Goal: Task Accomplishment & Management: Manage account settings

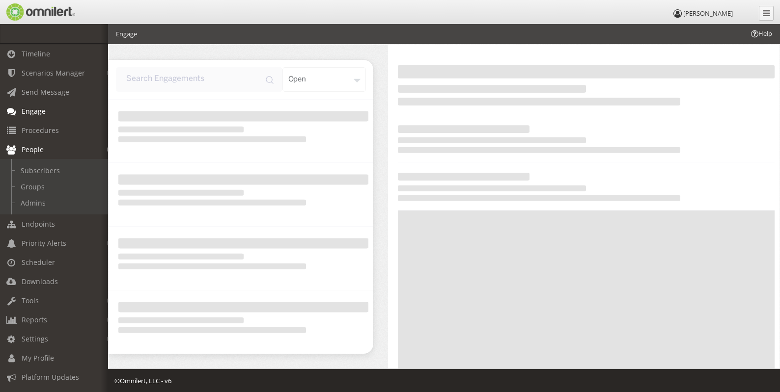
click at [33, 150] on span "People" at bounding box center [33, 149] width 22 height 9
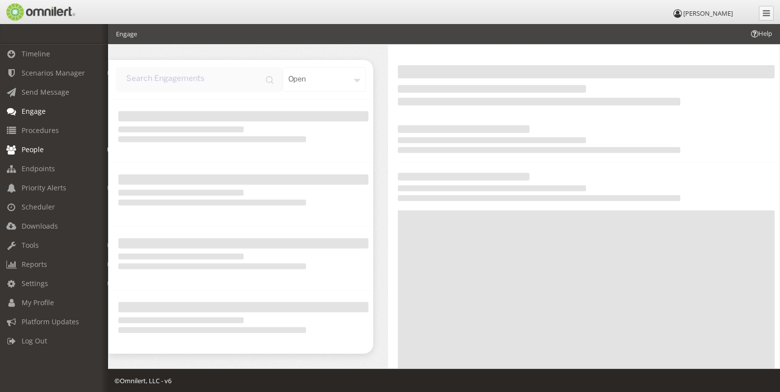
click at [34, 152] on span "People" at bounding box center [33, 149] width 22 height 9
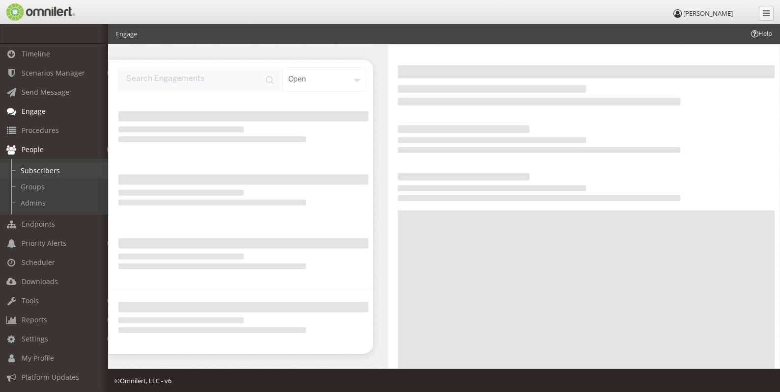
click at [45, 166] on link "Subscribers" at bounding box center [58, 171] width 117 height 16
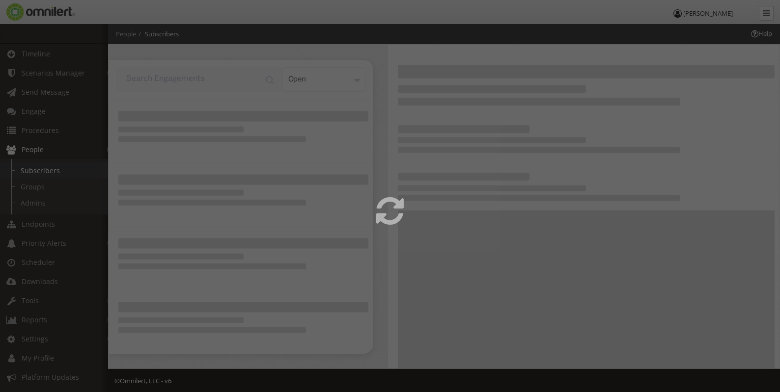
select select
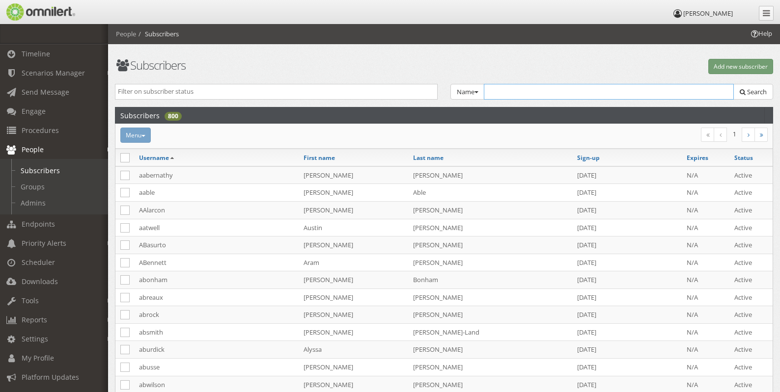
click at [594, 86] on input "text" at bounding box center [609, 92] width 250 height 16
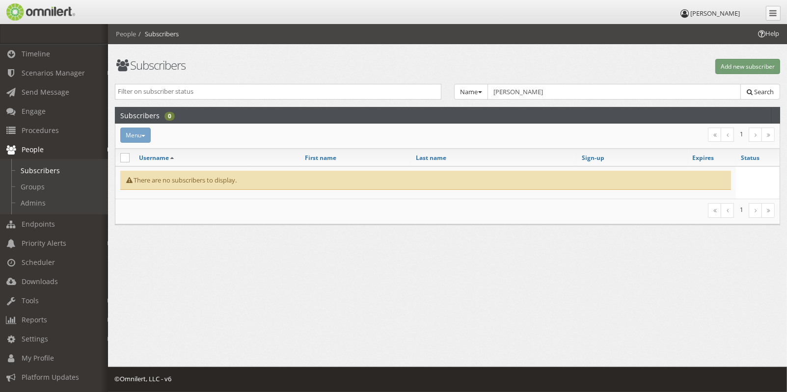
click at [240, 88] on input "search" at bounding box center [278, 91] width 321 height 9
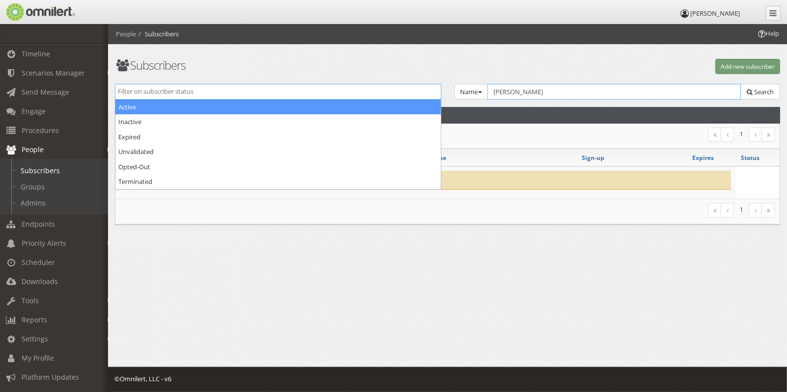
click at [501, 86] on input "[PERSON_NAME]" at bounding box center [615, 92] width 254 height 16
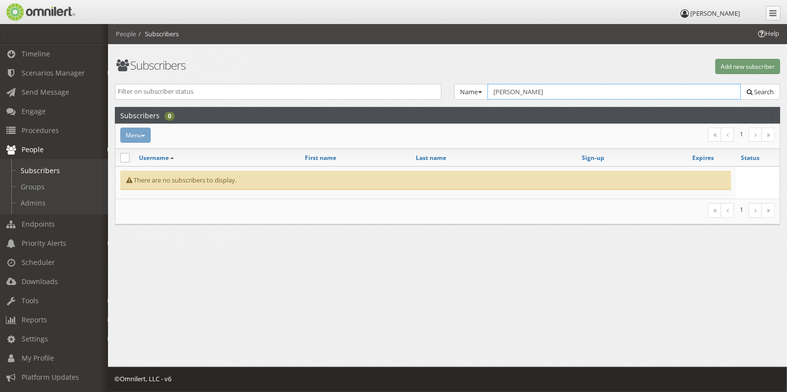
click at [504, 91] on input "[PERSON_NAME]" at bounding box center [615, 92] width 254 height 16
paste input "[GEOGRAPHIC_DATA]"
click at [767, 88] on span "Search" at bounding box center [764, 91] width 20 height 9
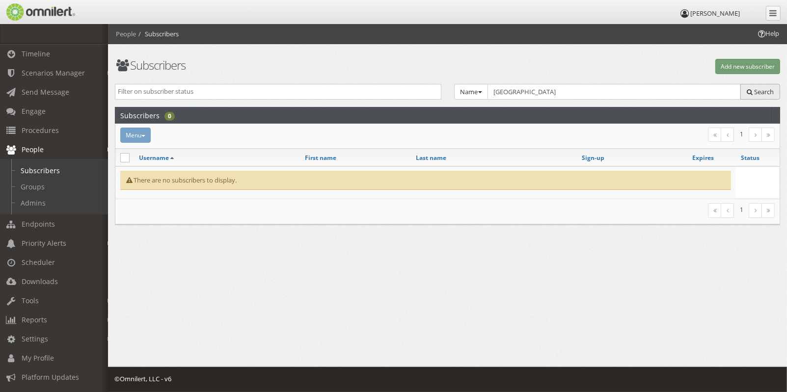
click at [767, 88] on span "Search" at bounding box center [764, 91] width 20 height 9
click at [665, 108] on header "Subscribers 0" at bounding box center [447, 115] width 665 height 17
click at [662, 100] on div "Active Inactive Expired Unvalidated Opted-Out Terminated Name Group Email Name …" at bounding box center [448, 96] width 678 height 24
click at [661, 91] on input "[GEOGRAPHIC_DATA]" at bounding box center [615, 92] width 254 height 16
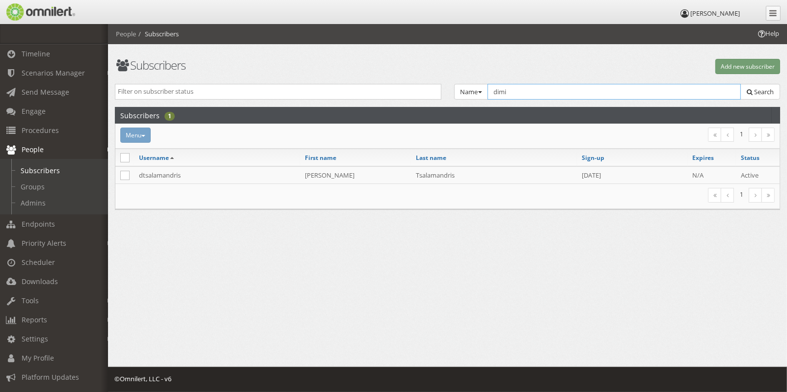
type input "dimi"
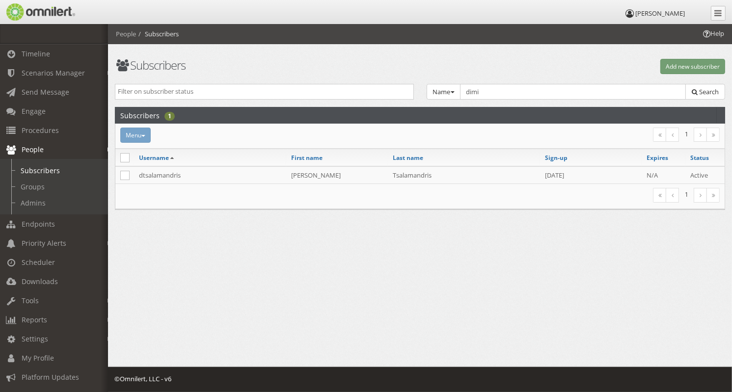
click at [45, 150] on link "People" at bounding box center [58, 149] width 117 height 19
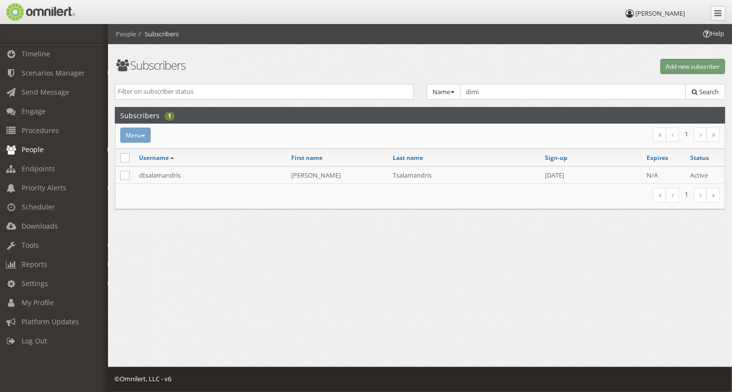
click at [42, 152] on span "People" at bounding box center [33, 149] width 22 height 9
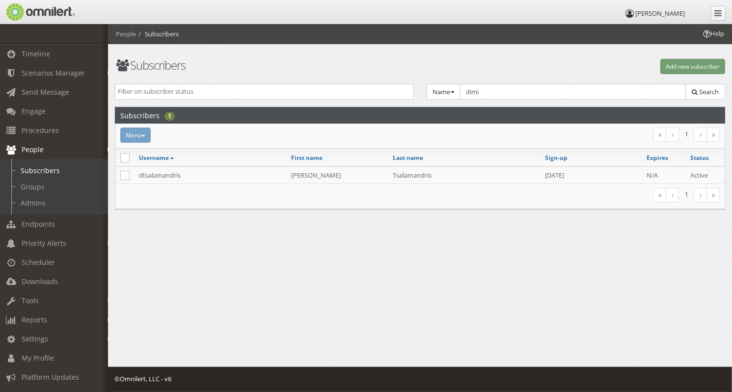
click at [36, 152] on span "People" at bounding box center [33, 149] width 22 height 9
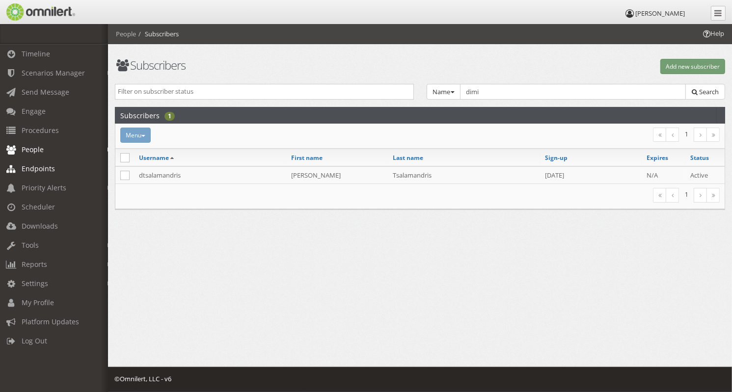
click at [36, 170] on span "Endpoints" at bounding box center [38, 168] width 33 height 9
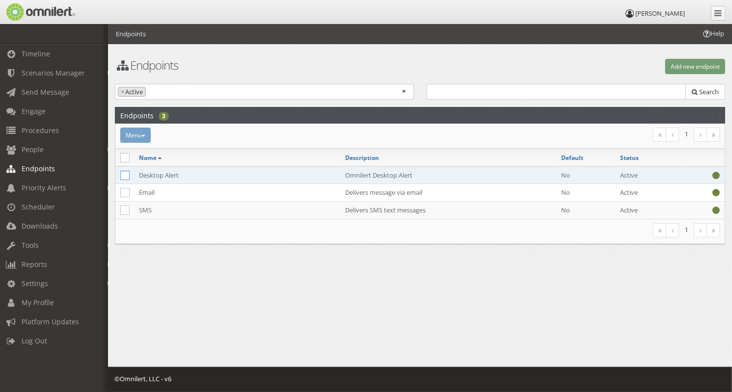
click at [126, 178] on icon at bounding box center [124, 175] width 9 height 9
checkbox input "true"
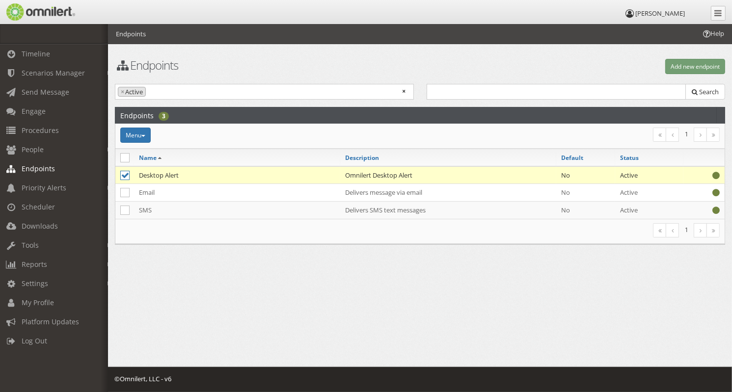
click at [172, 170] on td "Desktop Alert" at bounding box center [237, 175] width 206 height 18
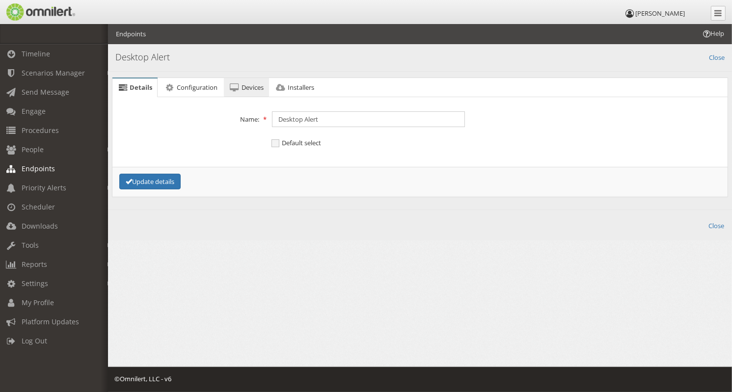
click at [239, 92] on link "Devices" at bounding box center [246, 88] width 45 height 20
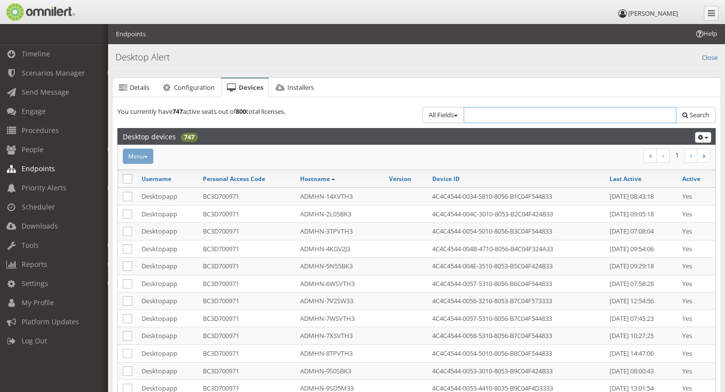
click at [486, 116] on input "text" at bounding box center [570, 115] width 213 height 16
paste input "6FR3K74"
type input "6FR3K74"
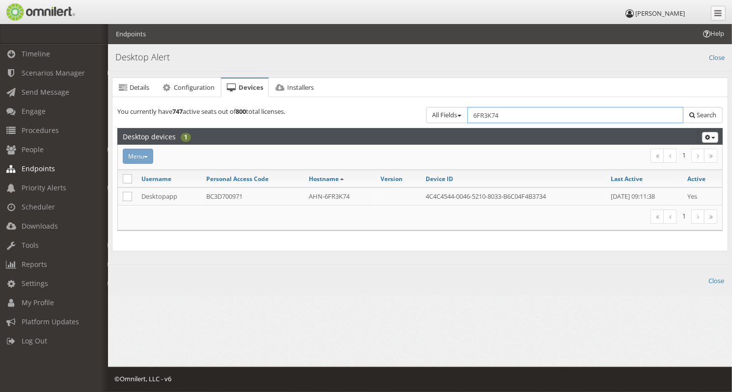
click at [551, 111] on input "6FR3K74" at bounding box center [576, 115] width 217 height 16
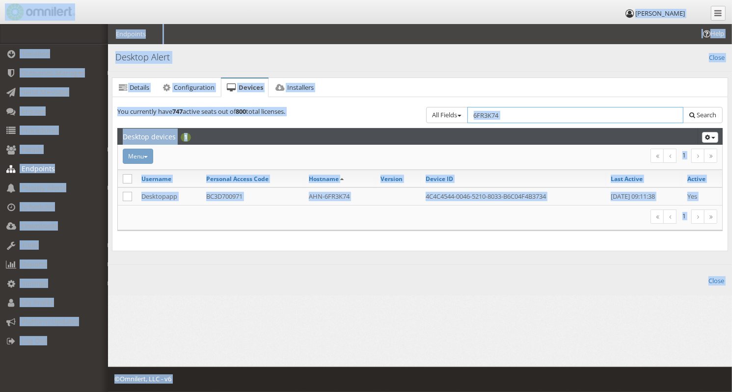
click at [556, 114] on input "6FR3K74" at bounding box center [576, 115] width 217 height 16
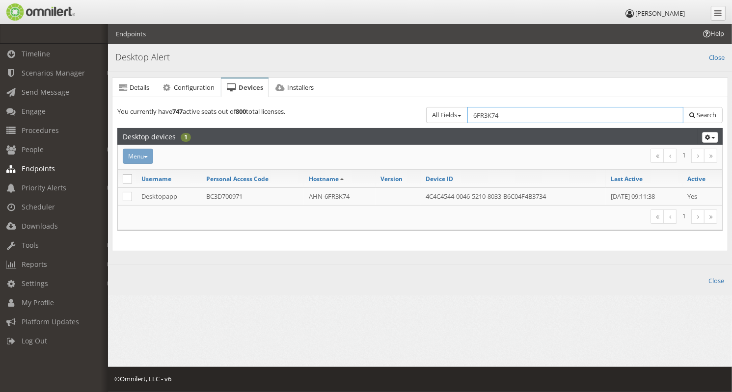
paste input "CMX13T3"
type input "CMX13T3"
click at [511, 118] on input "CMX13T3" at bounding box center [576, 115] width 217 height 16
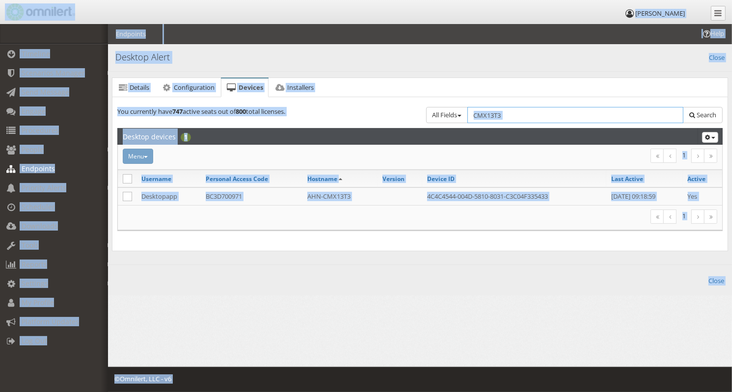
click at [556, 115] on input "CMX13T3" at bounding box center [576, 115] width 217 height 16
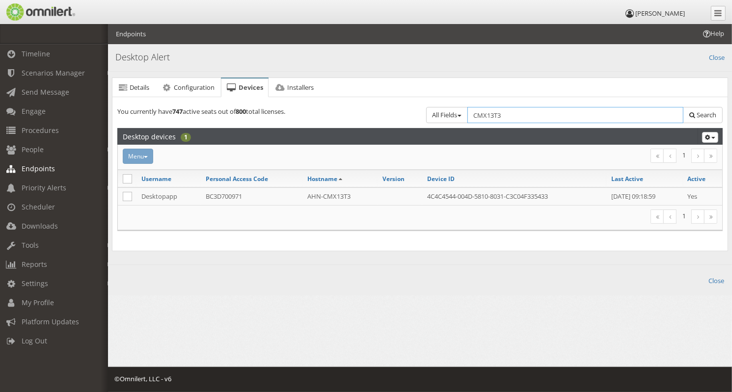
paste input "J36GSW"
type input "J36GSW3"
click at [515, 112] on input "J36GSW3" at bounding box center [576, 115] width 217 height 16
drag, startPoint x: 489, startPoint y: 114, endPoint x: 634, endPoint y: 122, distance: 145.1
click at [633, 122] on input "J36GSW3" at bounding box center [576, 115] width 217 height 16
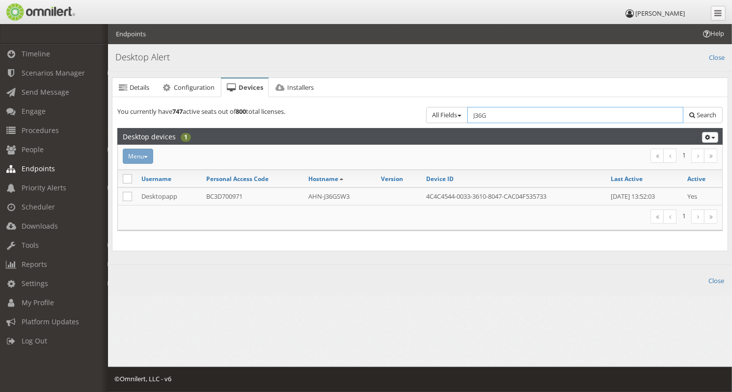
type input "J36"
drag, startPoint x: 496, startPoint y: 117, endPoint x: 516, endPoint y: 119, distance: 19.7
click at [496, 117] on input "J36" at bounding box center [576, 115] width 217 height 16
paste input "4KGV2J3"
type input "4KGV2J3"
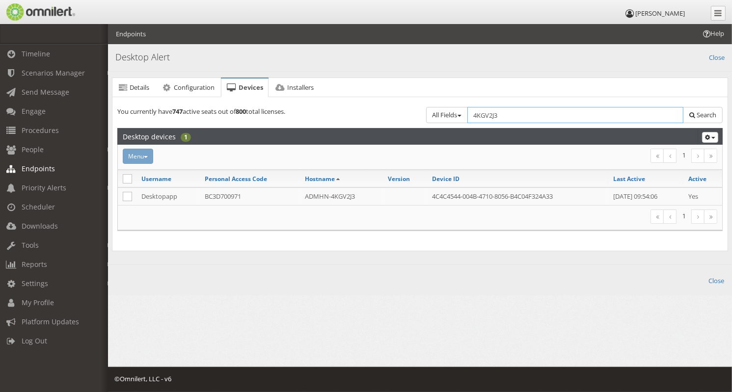
click at [527, 119] on input "4KGV2J3" at bounding box center [576, 115] width 217 height 16
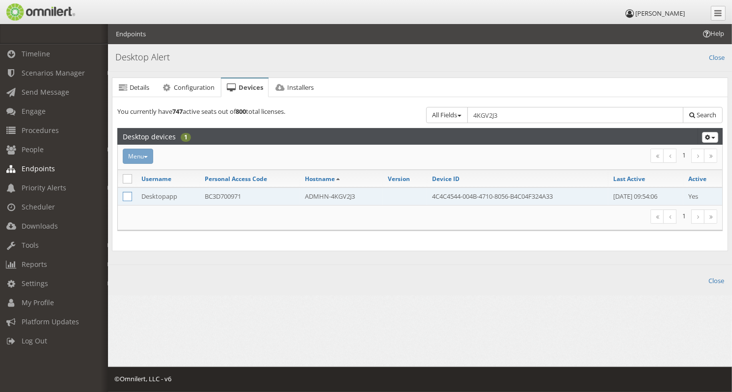
click at [126, 195] on icon at bounding box center [127, 196] width 9 height 9
checkbox input "true"
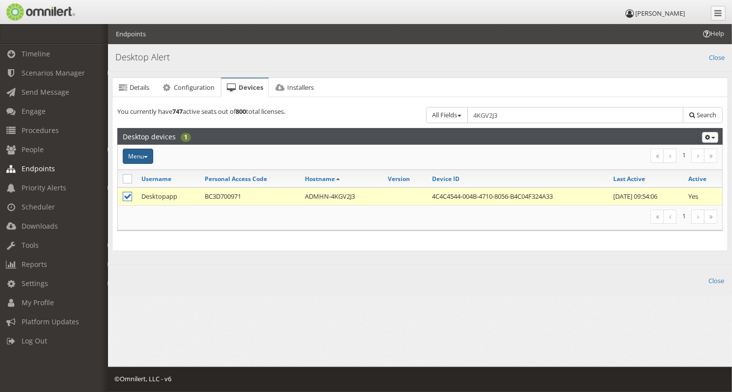
click at [147, 158] on span "button" at bounding box center [146, 157] width 4 height 2
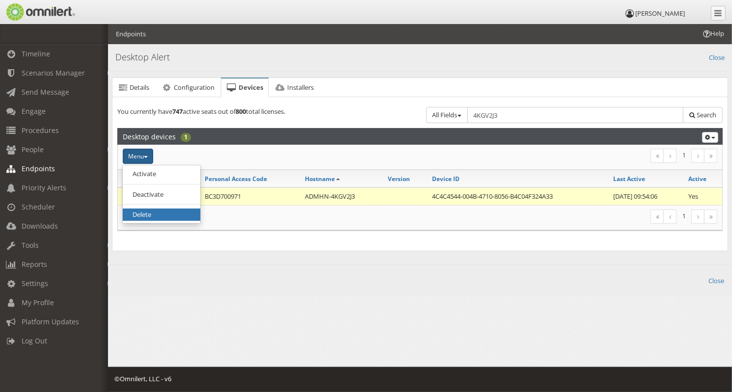
click at [147, 213] on link "Delete" at bounding box center [162, 215] width 78 height 12
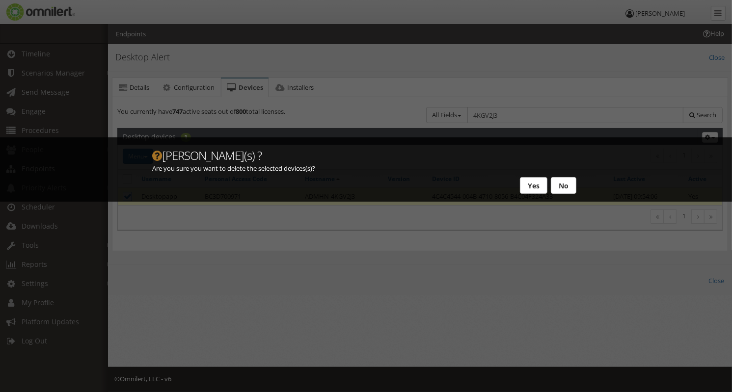
click at [530, 184] on button "Yes" at bounding box center [534, 185] width 28 height 17
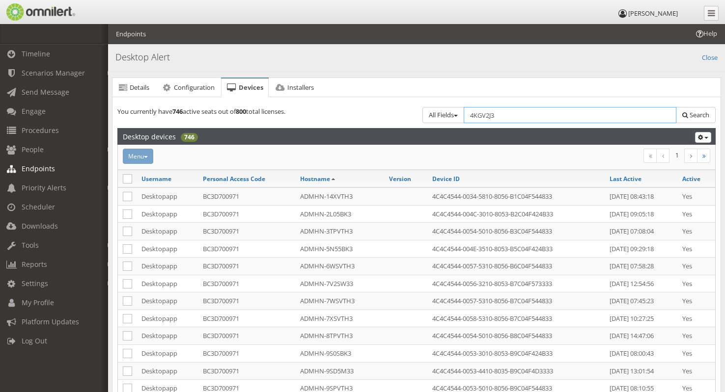
click at [504, 114] on input "4KGV2J3" at bounding box center [570, 115] width 213 height 16
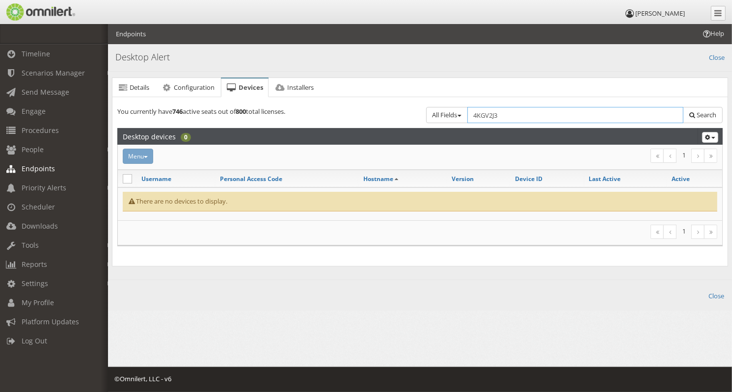
click at [505, 119] on input "4KGV2J3" at bounding box center [576, 115] width 217 height 16
paste input "2L0SBK"
type input "2L0SBK3"
click at [553, 101] on div "Error! Details Name: Desktop Alert Default select Update details Error! All def…" at bounding box center [420, 181] width 616 height 169
click at [551, 121] on input "2L0SBK3" at bounding box center [576, 115] width 217 height 16
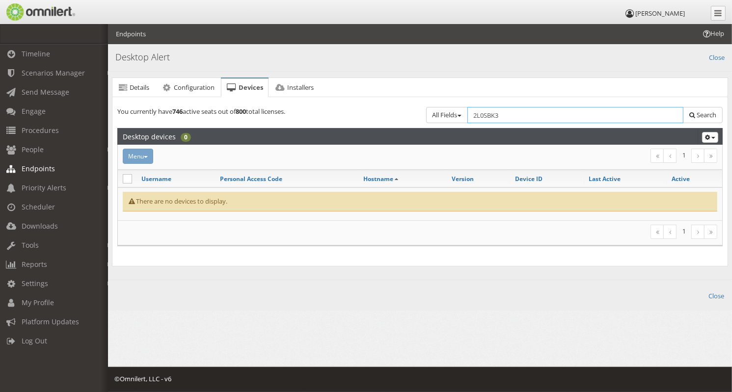
click at [557, 121] on input "2L0SBK3" at bounding box center [576, 115] width 217 height 16
type input "SBK3"
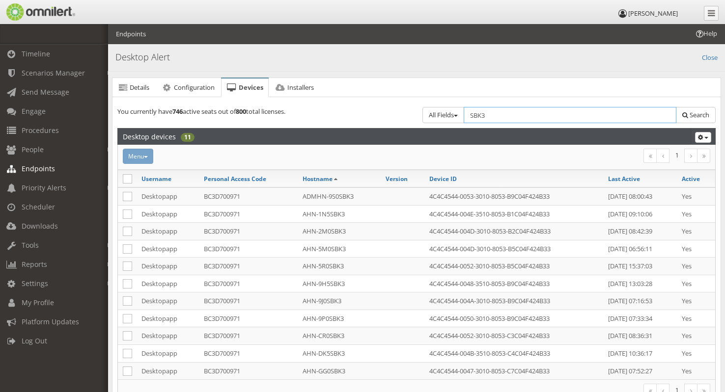
click at [505, 115] on input "SBK3" at bounding box center [570, 115] width 213 height 16
paste input "2L0"
type input "2L0SBK3"
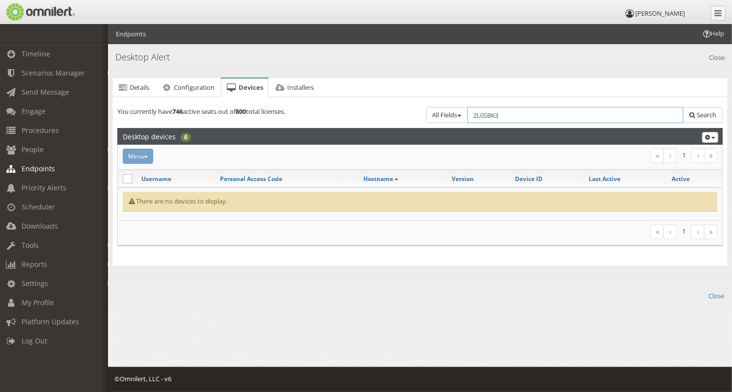
click at [515, 118] on input "2L0SBK3" at bounding box center [576, 115] width 217 height 16
paste input "GDHXC"
type input "GDHXCK3"
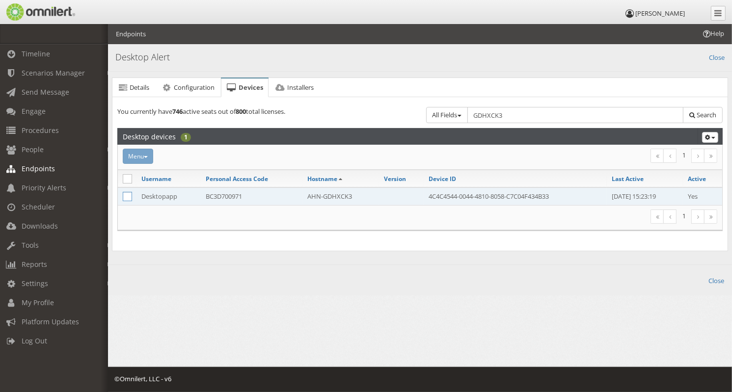
click at [130, 198] on icon at bounding box center [127, 196] width 9 height 9
checkbox input "true"
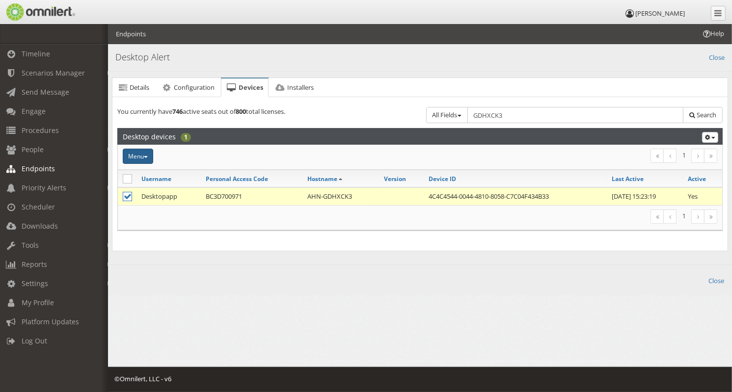
click at [143, 158] on button "Menu" at bounding box center [138, 156] width 30 height 15
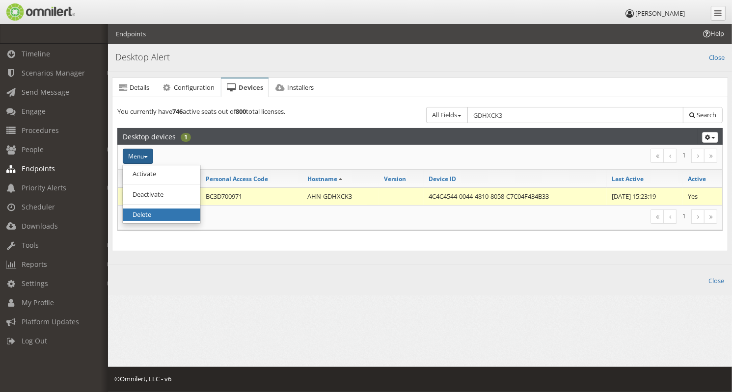
click at [149, 216] on link "Delete" at bounding box center [162, 215] width 78 height 12
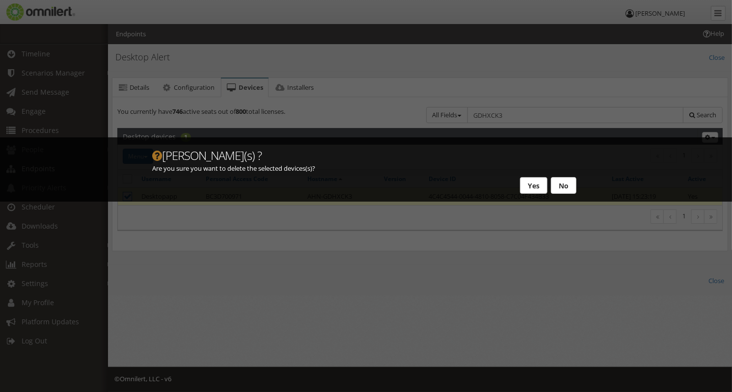
click at [540, 187] on button "Yes" at bounding box center [534, 185] width 28 height 17
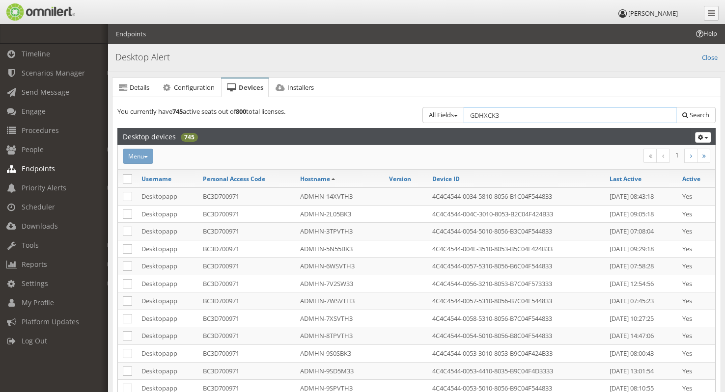
click at [528, 117] on input "GDHXCK3" at bounding box center [570, 115] width 213 height 16
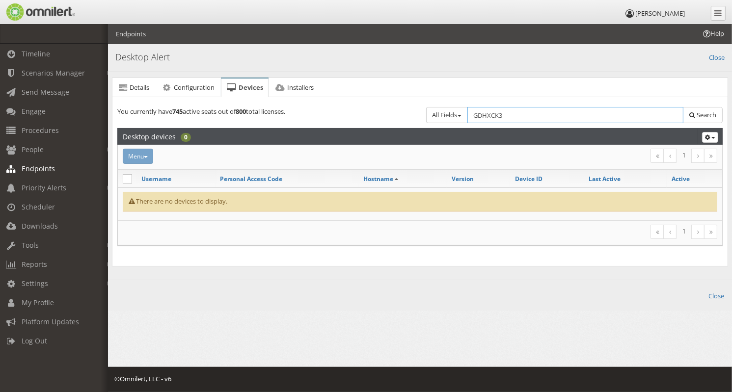
drag, startPoint x: 514, startPoint y: 114, endPoint x: 528, endPoint y: 115, distance: 13.8
click at [514, 114] on input "GDHXCK3" at bounding box center [576, 115] width 217 height 16
paste input "9FR3K74"
type input "9FR3K74"
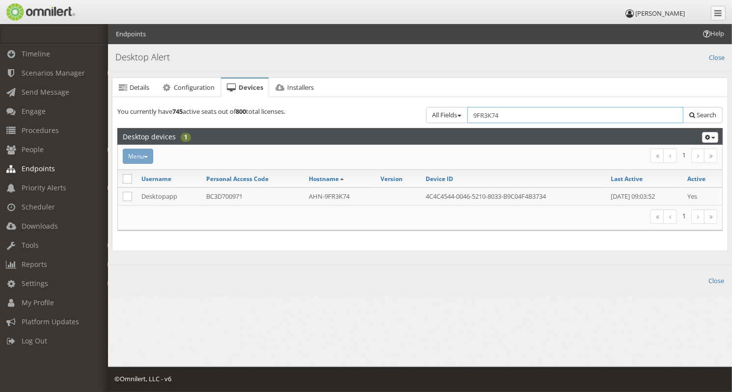
click at [530, 111] on input "9FR3K74" at bounding box center [576, 115] width 217 height 16
click at [528, 115] on input "9FR3K74" at bounding box center [576, 115] width 217 height 16
paste input "3"
type input "3FR3K74"
click at [525, 109] on input "3FR3K74" at bounding box center [576, 115] width 217 height 16
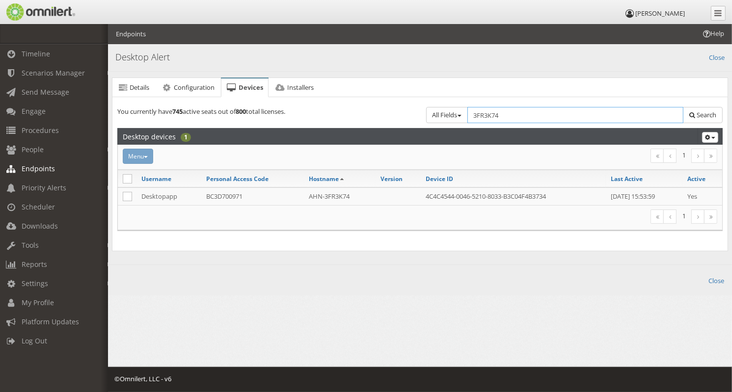
click at [533, 115] on input "3FR3K74" at bounding box center [576, 115] width 217 height 16
click at [549, 115] on input "3FR3K74" at bounding box center [576, 115] width 217 height 16
paste input "JYQ2NH3"
type input "JYQ2NH3"
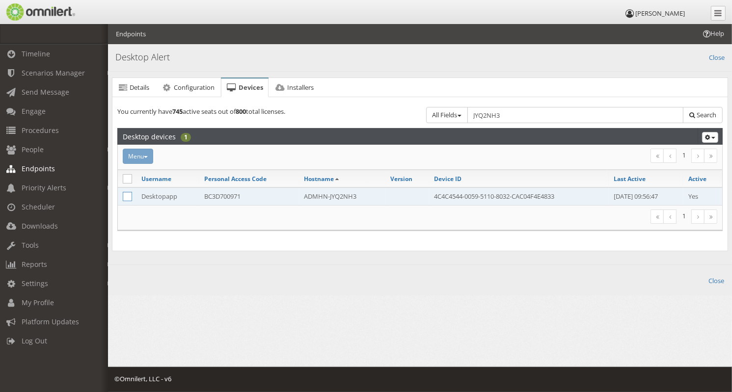
click at [127, 196] on icon at bounding box center [127, 196] width 9 height 9
checkbox input "true"
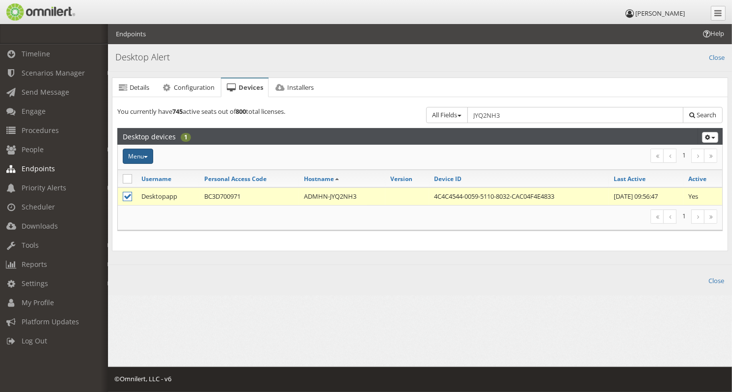
click at [140, 157] on button "Menu" at bounding box center [138, 156] width 30 height 15
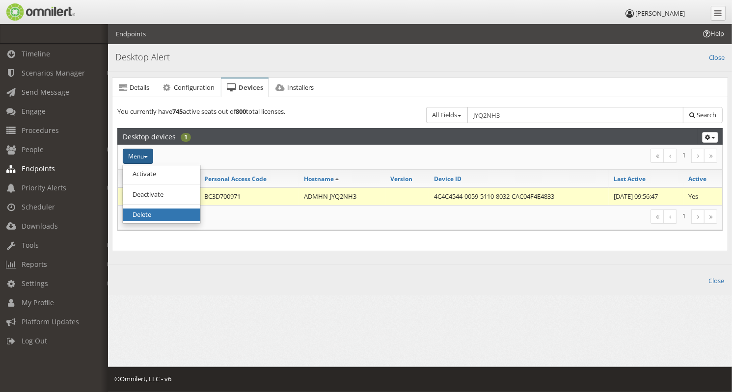
click at [161, 211] on link "Delete" at bounding box center [162, 215] width 78 height 12
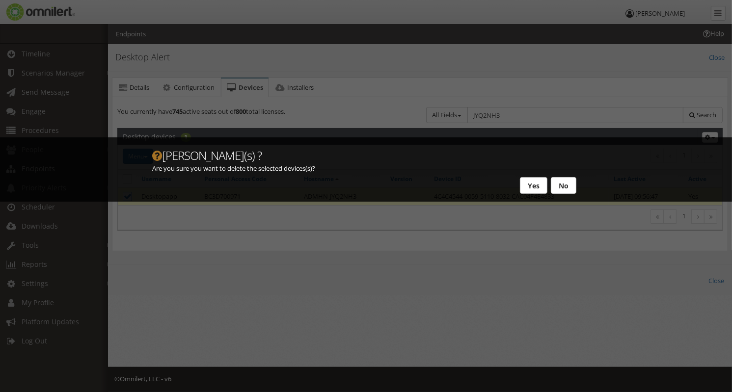
click at [534, 180] on button "Yes" at bounding box center [534, 185] width 28 height 17
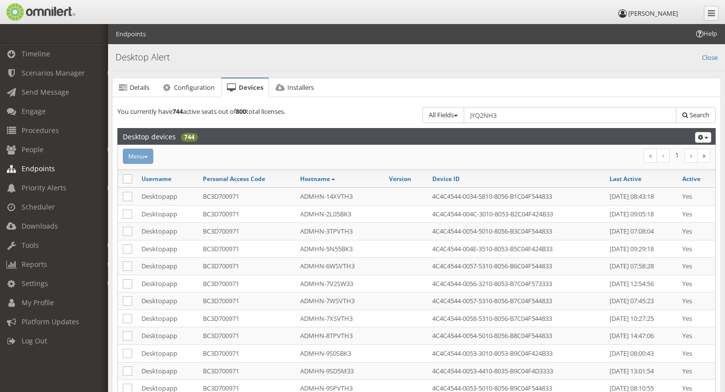
click at [551, 112] on input "JYQ2NH3" at bounding box center [570, 115] width 213 height 16
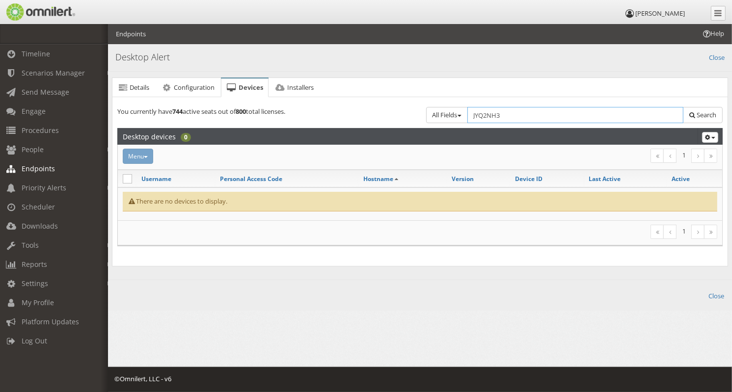
click at [511, 113] on input "JYQ2NH3" at bounding box center [576, 115] width 217 height 16
click at [548, 117] on input "JYQ2NH3" at bounding box center [576, 115] width 217 height 16
paste input "52DGSW3 1FR3K74 5FR3K74 4FR3K74"
click at [533, 106] on div "All Fields All Fields Group Active Inactive Select group... [GEOGRAPHIC_DATA] &…" at bounding box center [574, 115] width 309 height 26
click at [542, 123] on input "52DGSW3 1FR3K74 5FR3K74 4FR3K74" at bounding box center [576, 115] width 217 height 16
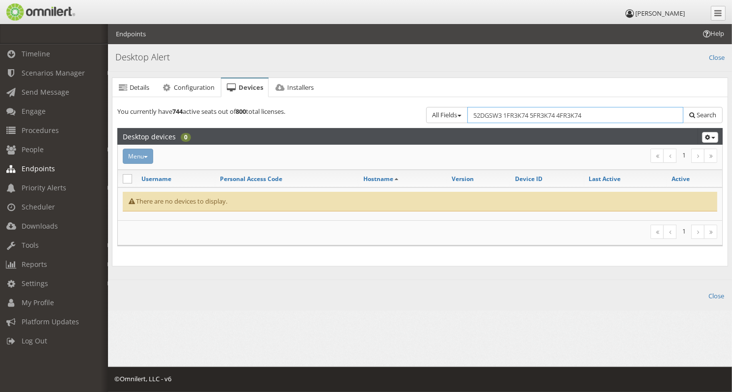
paste input "1"
type input "1FR3K74"
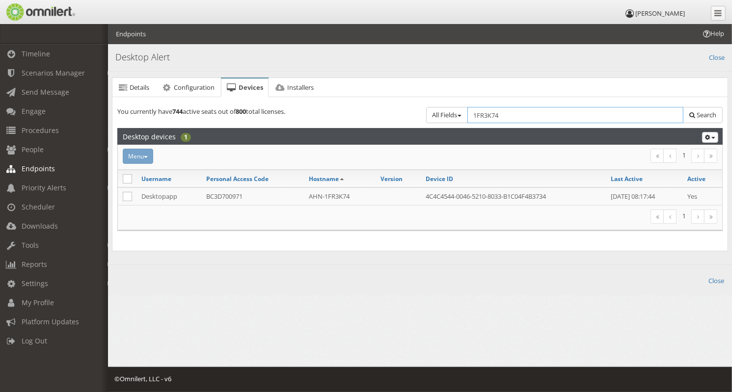
click at [521, 119] on input "1FR3K74" at bounding box center [576, 115] width 217 height 16
paste input "4"
type input "4FR3K74"
click at [579, 112] on input "4FR3K74" at bounding box center [576, 115] width 217 height 16
paste input "52DGSW3"
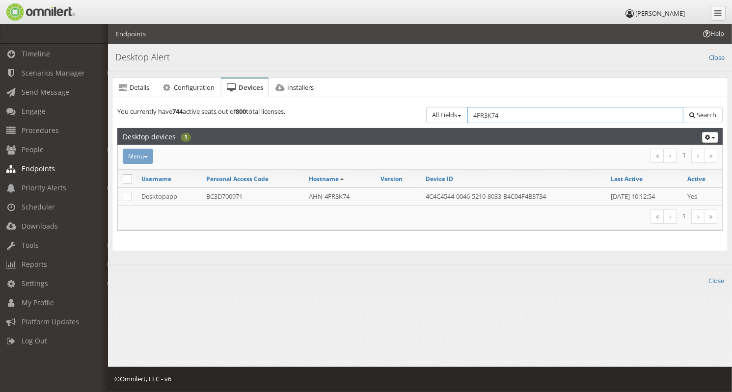
type input "52DGSW3"
click at [532, 117] on input "52DGSW3" at bounding box center [576, 115] width 217 height 16
paste input "FR3K74"
type input "5FR3K74"
drag, startPoint x: 515, startPoint y: 112, endPoint x: 537, endPoint y: 120, distance: 23.3
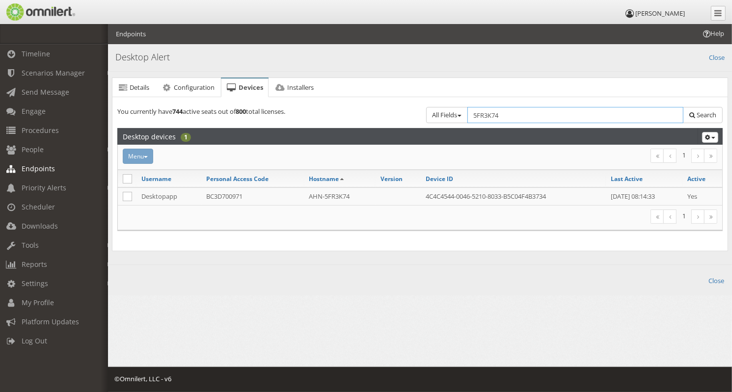
click at [515, 112] on input "5FR3K74" at bounding box center [576, 115] width 217 height 16
paste input "3YF5M33"
type input "3YF5M33"
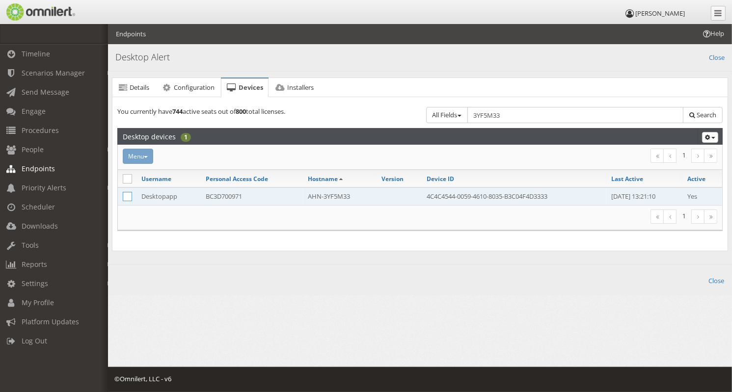
click at [128, 195] on icon at bounding box center [127, 196] width 9 height 9
checkbox input "true"
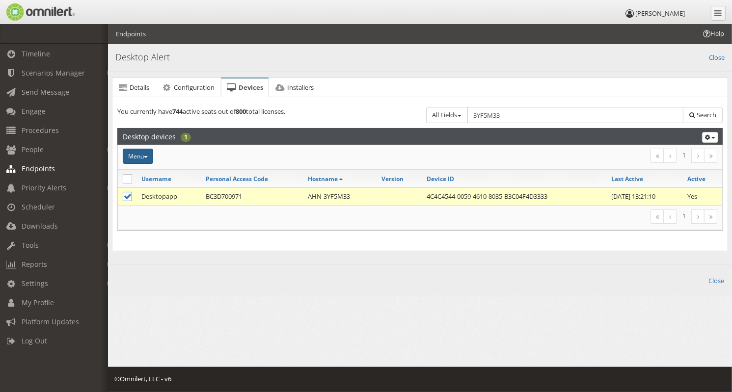
click at [137, 159] on button "Menu" at bounding box center [138, 156] width 30 height 15
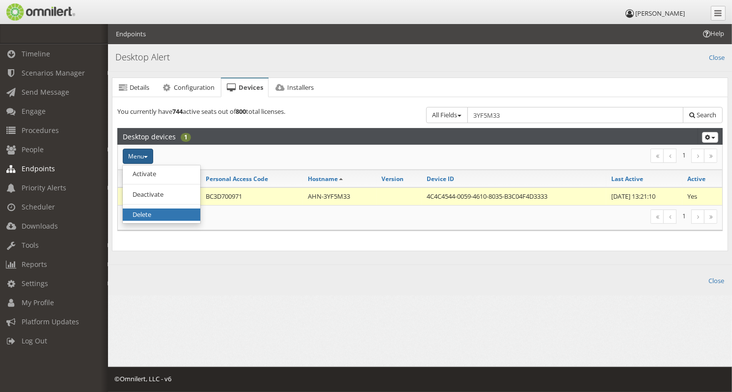
click at [159, 217] on link "Delete" at bounding box center [162, 215] width 78 height 12
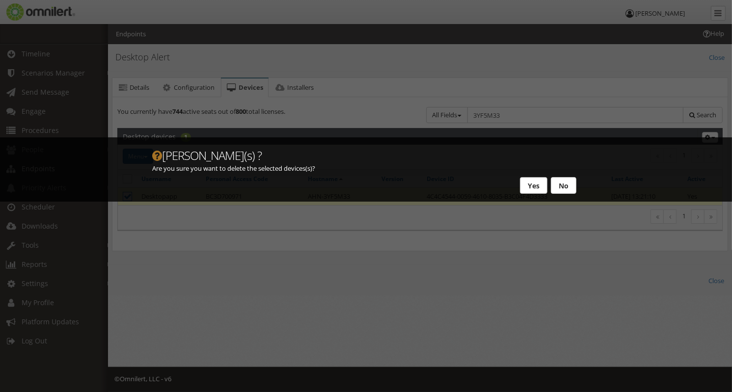
click at [540, 188] on button "Yes" at bounding box center [534, 185] width 28 height 17
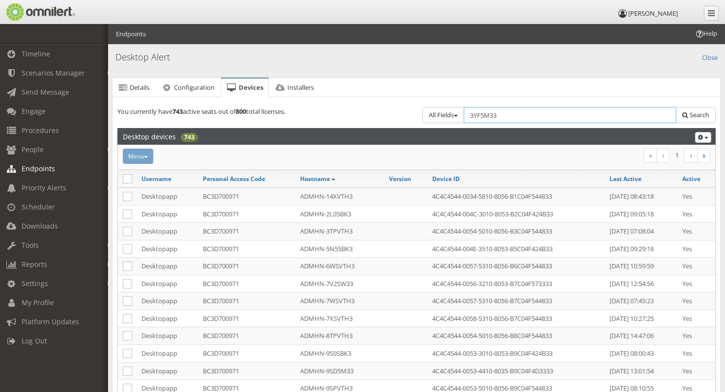
click at [524, 114] on input "3YF5M33" at bounding box center [570, 115] width 213 height 16
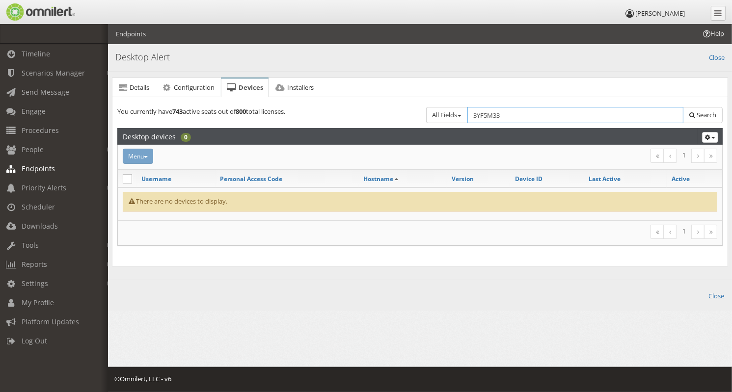
click at [569, 115] on input "3YF5M33" at bounding box center [576, 115] width 217 height 16
type input "3YF5M33?"
click at [36, 345] on span "Log Out" at bounding box center [35, 340] width 26 height 9
